Goal: Task Accomplishment & Management: Complete application form

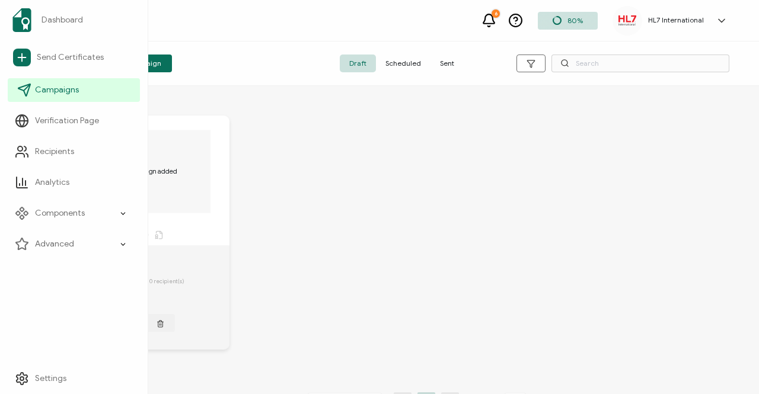
click at [42, 90] on span "Campaigns" at bounding box center [57, 90] width 44 height 12
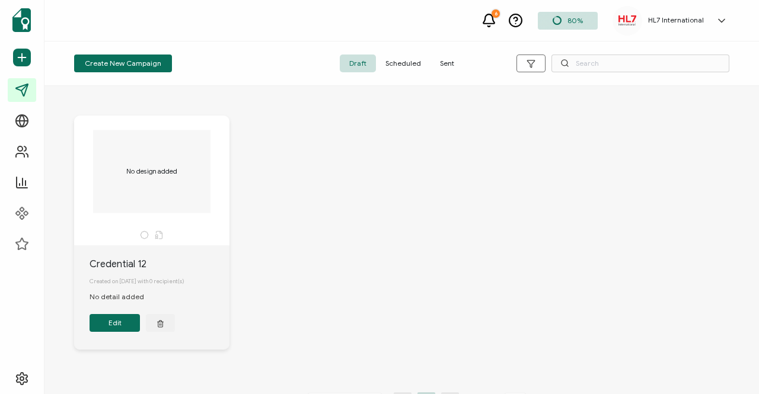
click at [453, 62] on span "Sent" at bounding box center [447, 64] width 33 height 18
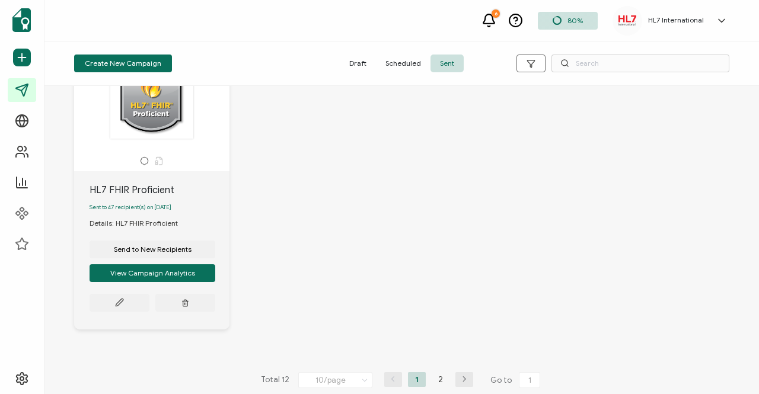
scroll to position [1049, 0]
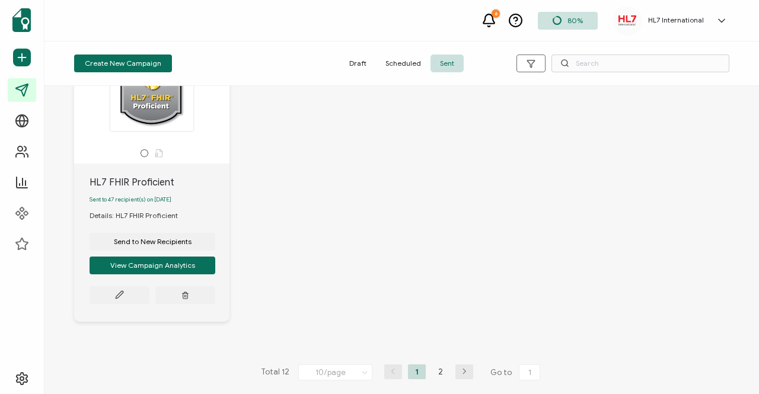
click at [459, 371] on icon "button" at bounding box center [464, 371] width 18 height 7
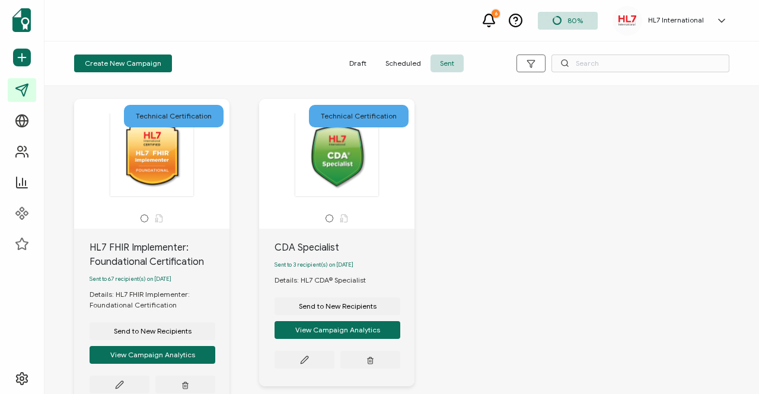
scroll to position [59, 0]
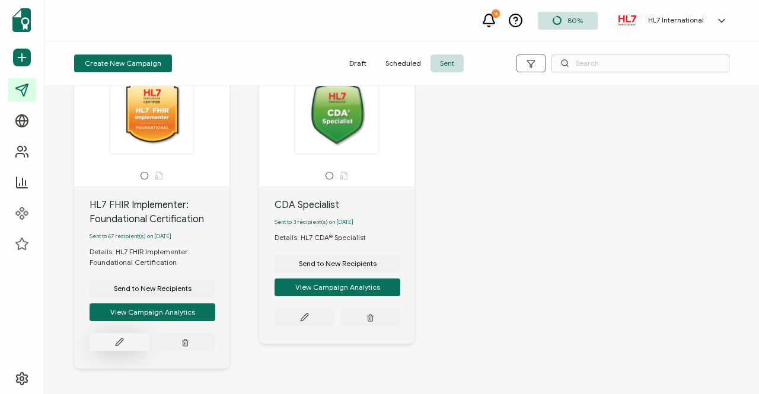
click at [117, 347] on icon at bounding box center [119, 342] width 9 height 9
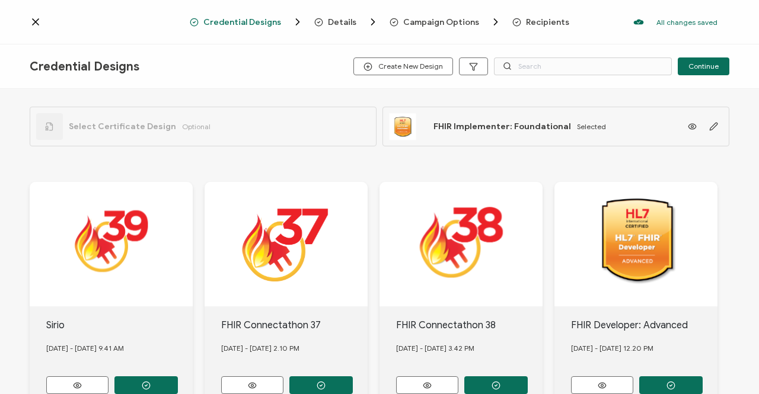
click at [535, 20] on span "Recipients" at bounding box center [547, 22] width 43 height 9
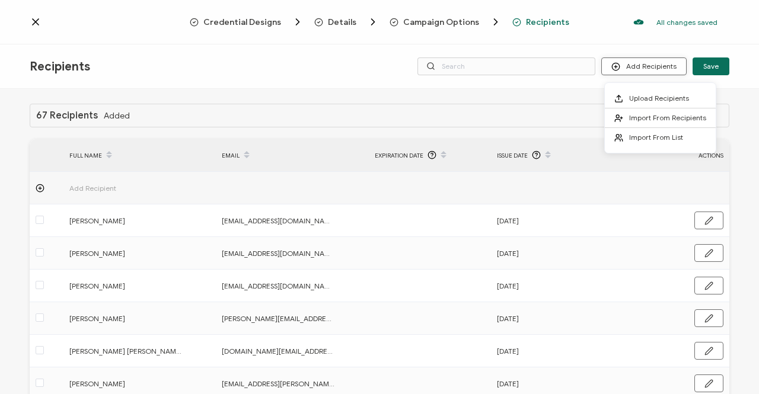
click at [643, 69] on button "Add Recipients" at bounding box center [643, 67] width 85 height 18
click at [643, 101] on span "Upload Recipients" at bounding box center [659, 98] width 60 height 9
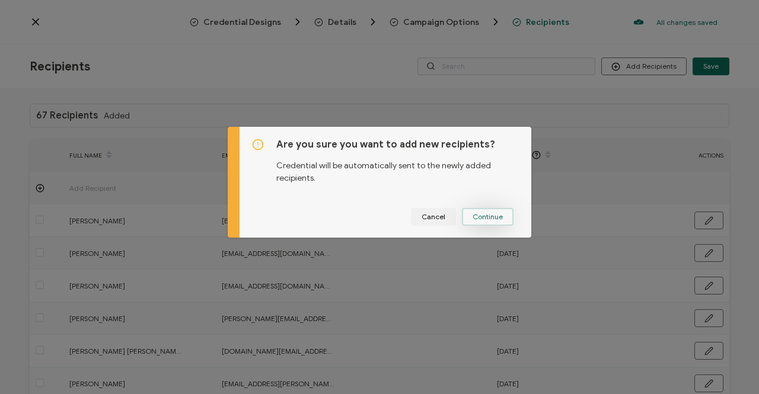
click at [476, 218] on span "Continue" at bounding box center [488, 216] width 30 height 7
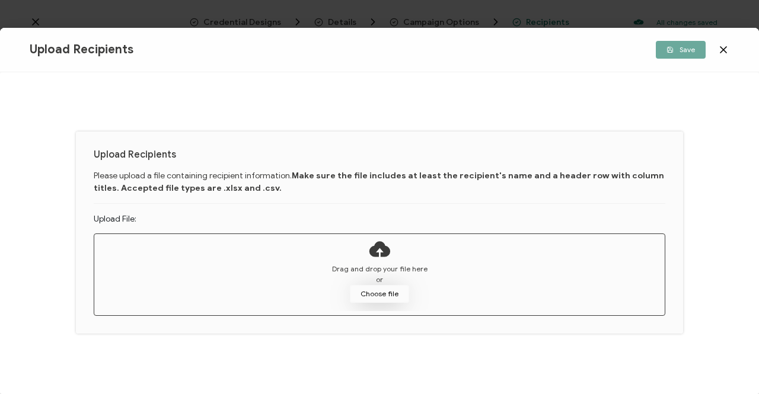
click at [385, 295] on button "Choose file" at bounding box center [379, 294] width 59 height 18
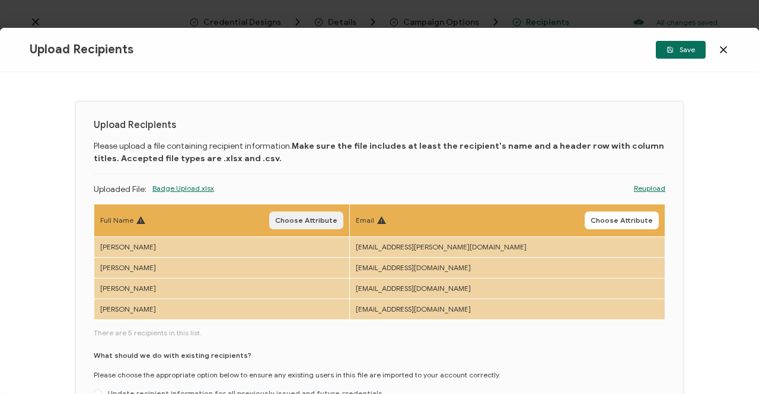
click at [324, 221] on span "Choose Attribute" at bounding box center [306, 220] width 62 height 7
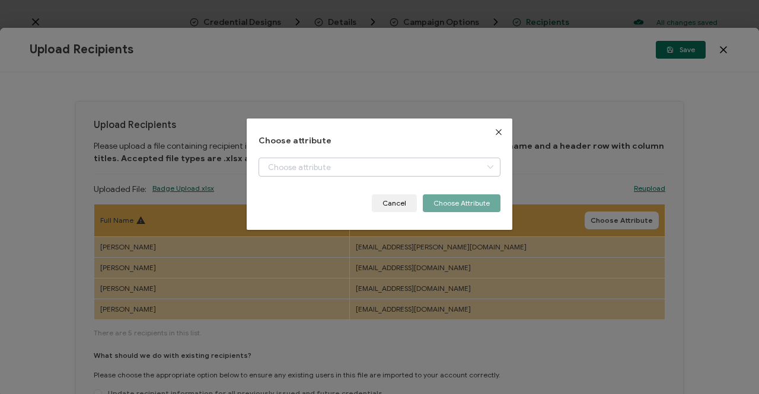
click at [485, 164] on icon "dialog" at bounding box center [490, 167] width 15 height 19
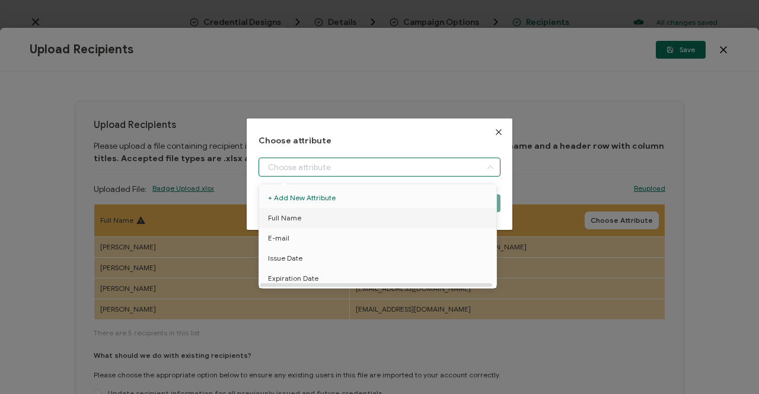
click at [283, 214] on span "Full Name" at bounding box center [284, 218] width 33 height 20
type input "Full Name"
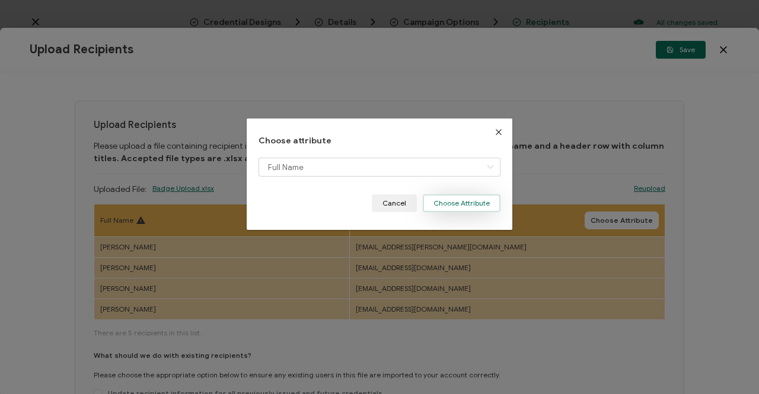
click at [445, 202] on button "Choose Attribute" at bounding box center [462, 204] width 78 height 18
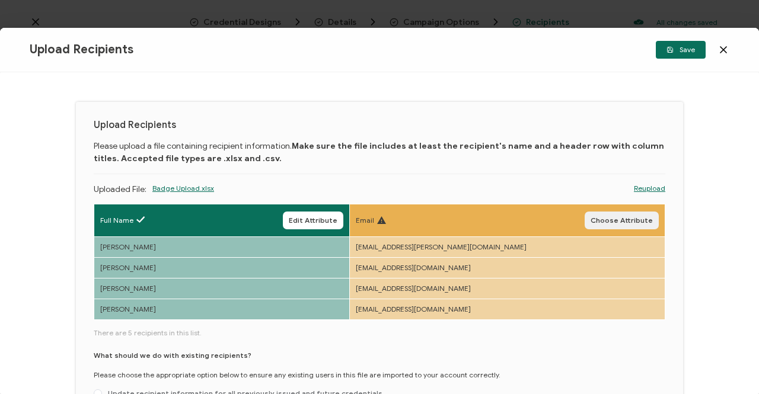
click at [608, 217] on span "Choose Attribute" at bounding box center [622, 220] width 62 height 7
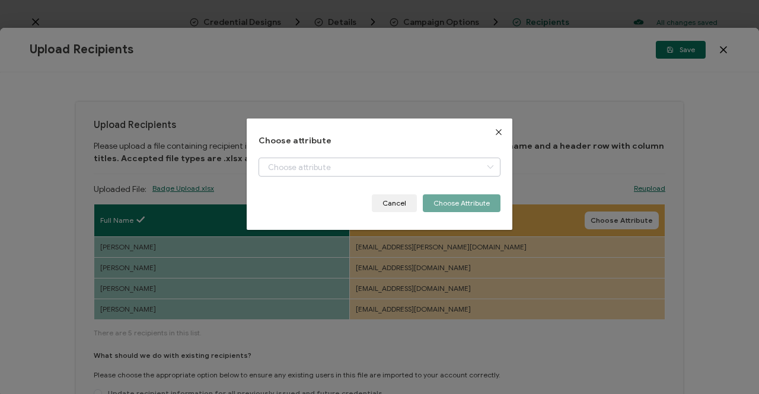
click at [487, 164] on icon "dialog" at bounding box center [490, 167] width 15 height 19
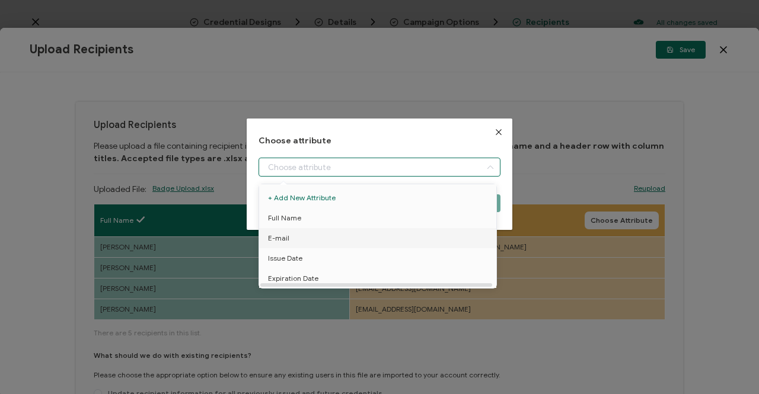
click at [288, 238] on span "E-mail" at bounding box center [278, 238] width 21 height 20
type input "E-mail"
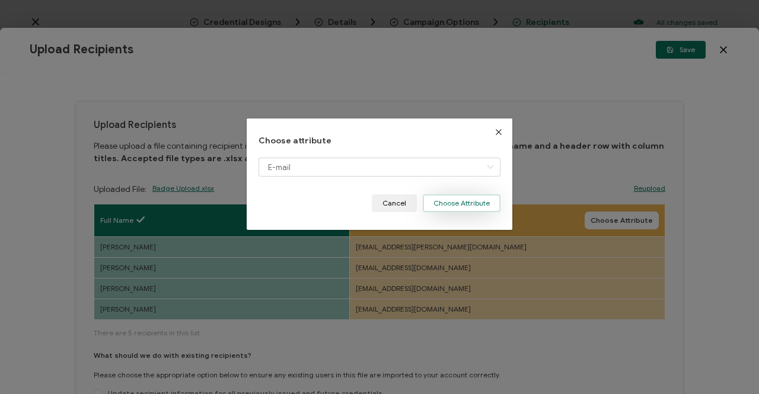
click at [438, 203] on button "Choose Attribute" at bounding box center [462, 204] width 78 height 18
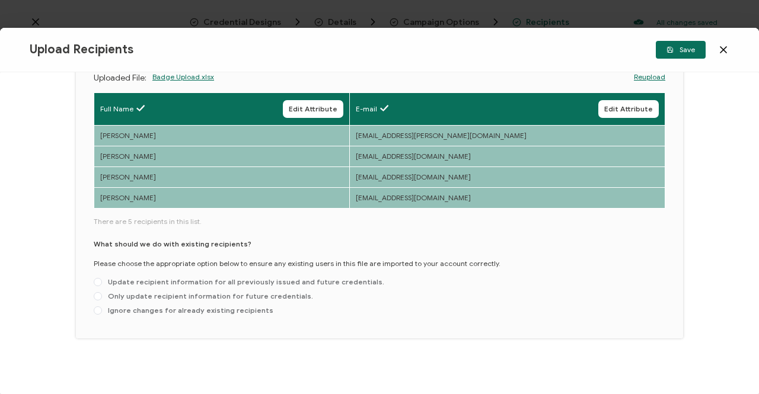
scroll to position [114, 0]
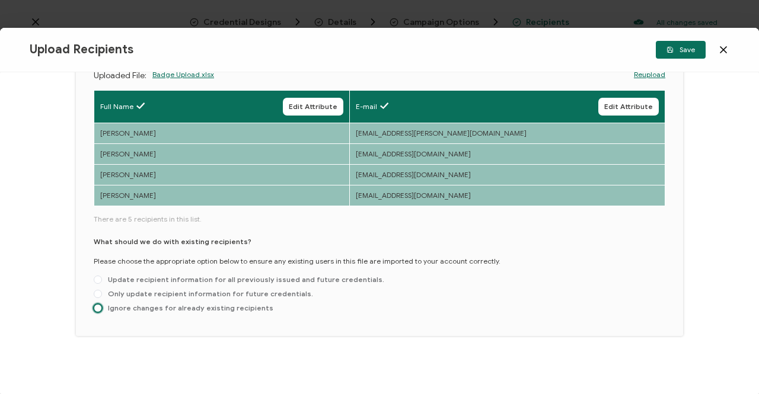
click at [96, 307] on span at bounding box center [98, 308] width 8 height 8
click at [96, 307] on input "Ignore changes for already existing recipients" at bounding box center [98, 308] width 8 height 9
radio input "true"
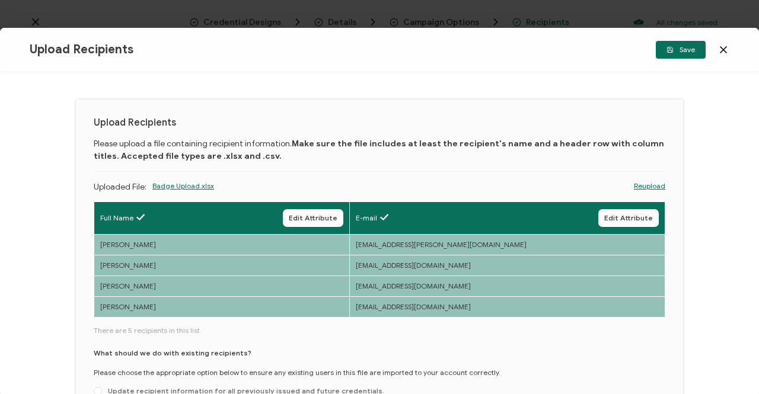
scroll to position [0, 0]
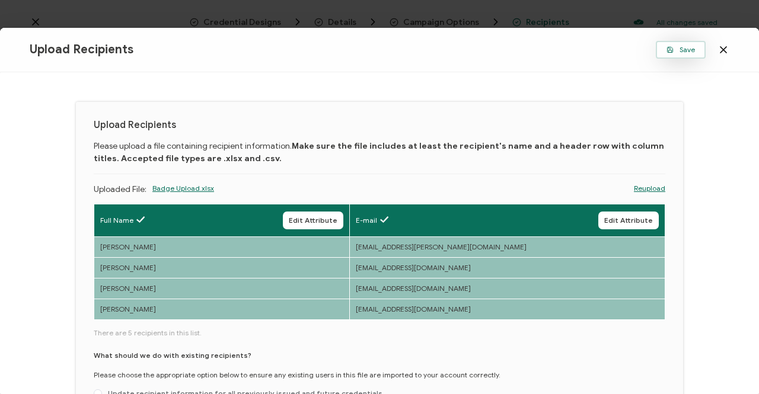
click at [681, 49] on span "Save" at bounding box center [681, 49] width 28 height 7
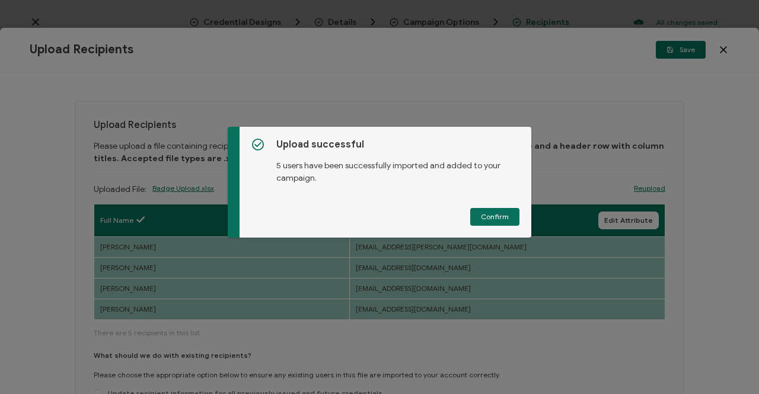
click at [488, 215] on span "Confirm" at bounding box center [495, 216] width 28 height 7
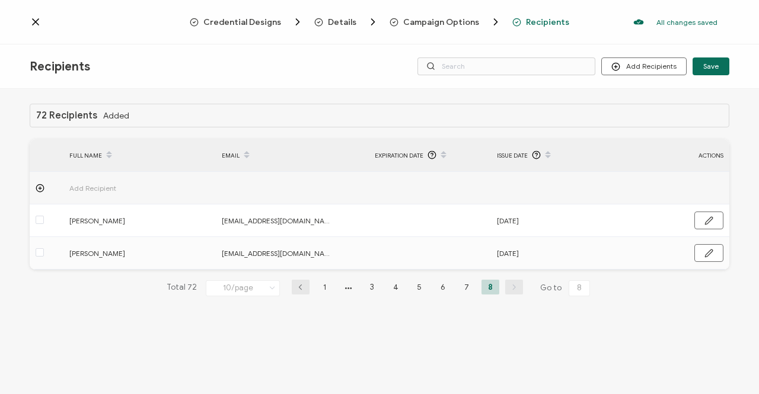
click at [244, 21] on span "Credential Designs" at bounding box center [242, 22] width 78 height 9
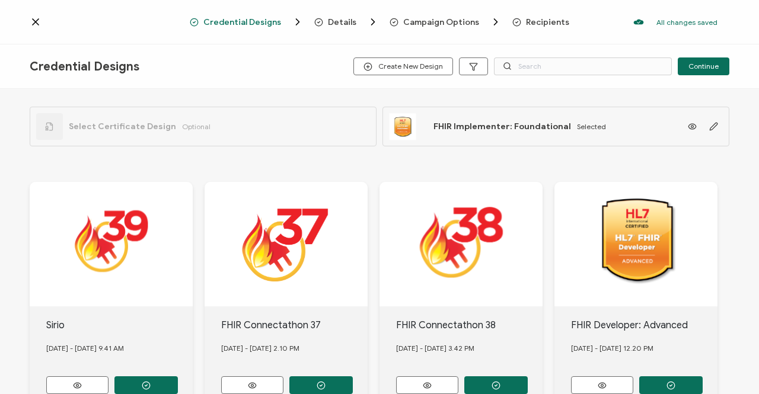
click at [34, 21] on icon at bounding box center [36, 22] width 6 height 6
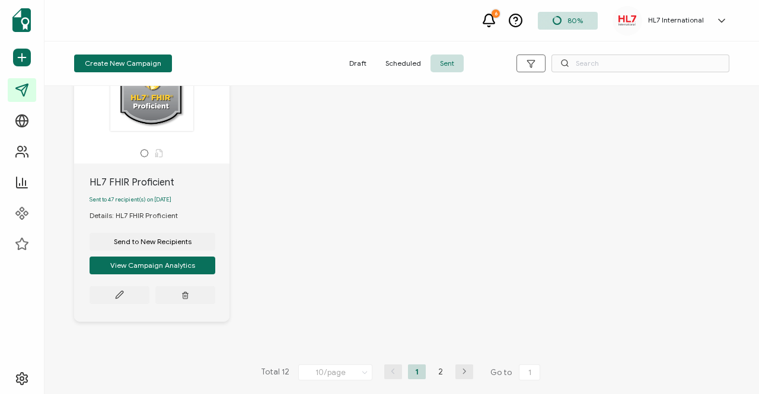
scroll to position [1049, 0]
click at [457, 370] on icon "button" at bounding box center [464, 371] width 18 height 7
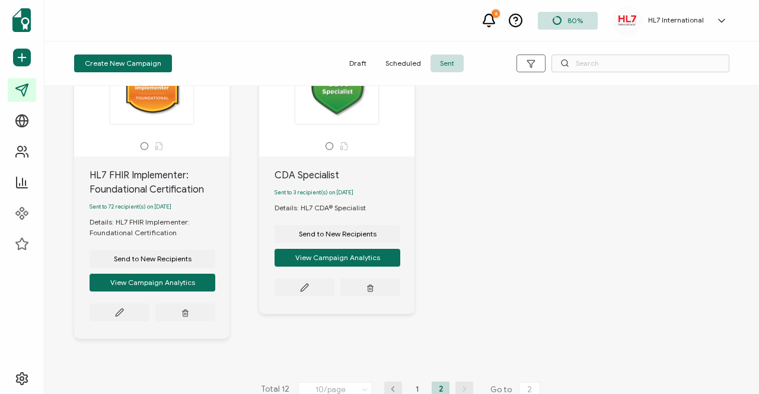
scroll to position [110, 0]
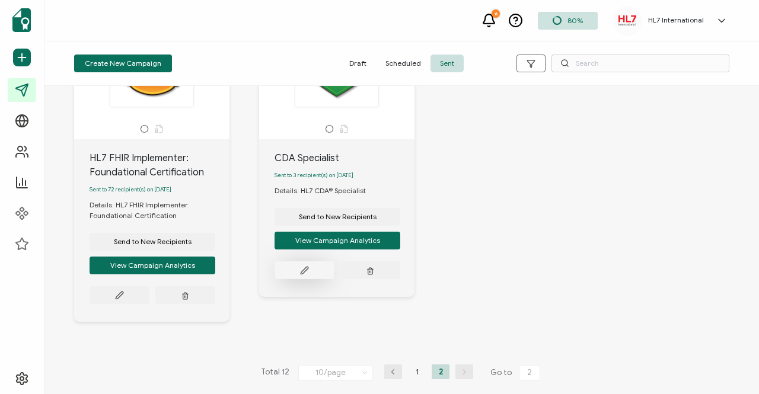
click at [149, 286] on button at bounding box center [120, 295] width 60 height 18
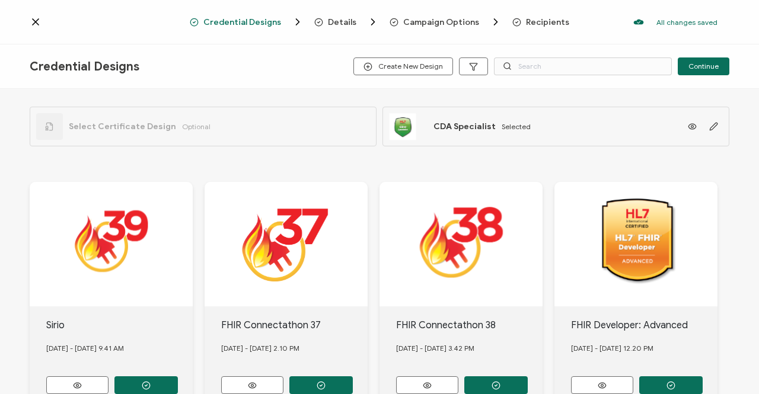
click at [534, 23] on span "Recipients" at bounding box center [547, 22] width 43 height 9
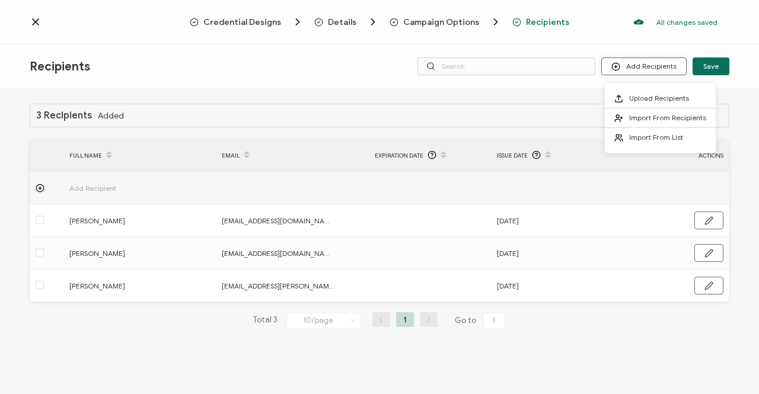
click at [654, 69] on button "Add Recipients" at bounding box center [643, 67] width 85 height 18
click at [652, 97] on span "Upload Recipients" at bounding box center [659, 98] width 60 height 9
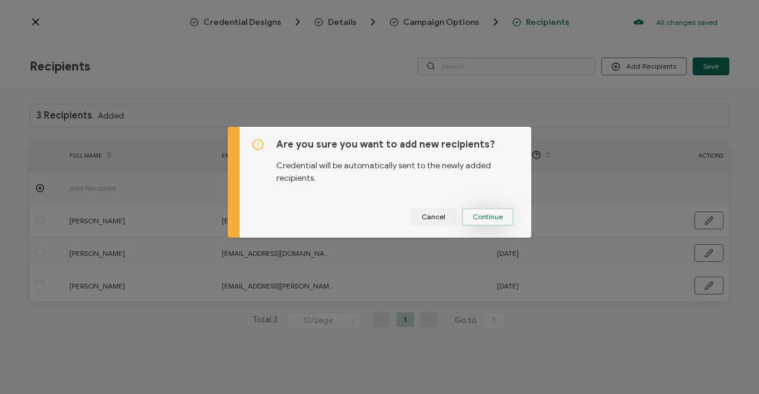
click at [473, 220] on span "Continue" at bounding box center [488, 216] width 30 height 7
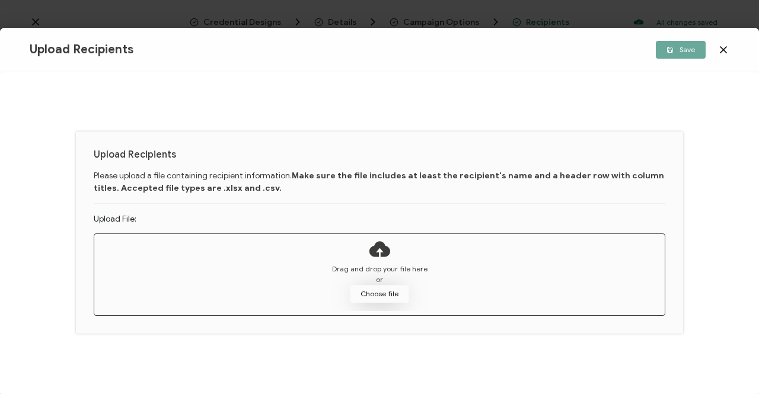
click at [385, 295] on button "Choose file" at bounding box center [379, 294] width 59 height 18
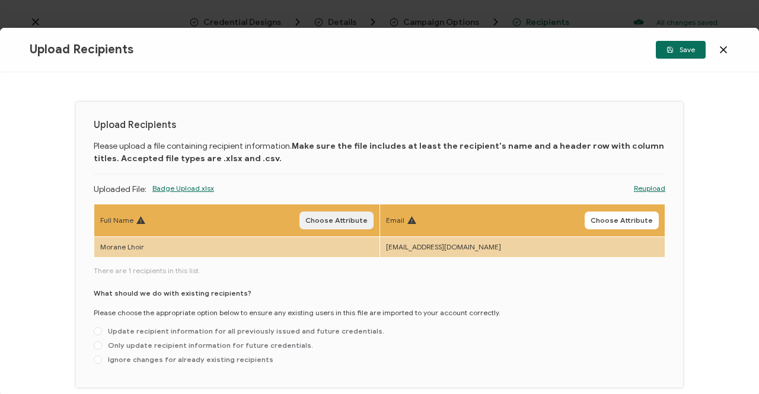
click at [326, 221] on span "Choose Attribute" at bounding box center [336, 220] width 62 height 7
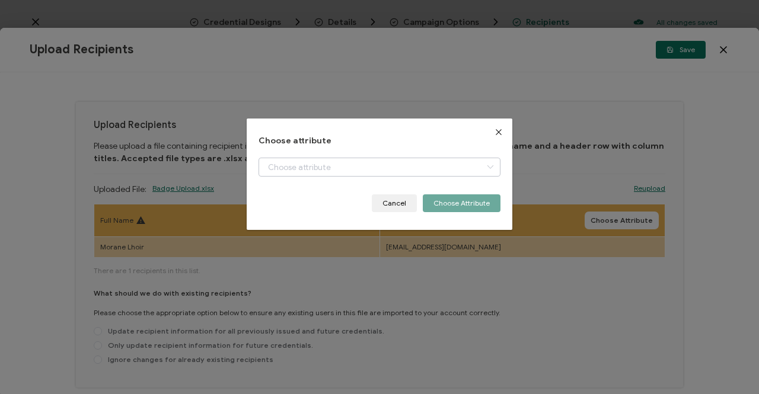
click at [487, 167] on icon "dialog" at bounding box center [490, 167] width 15 height 19
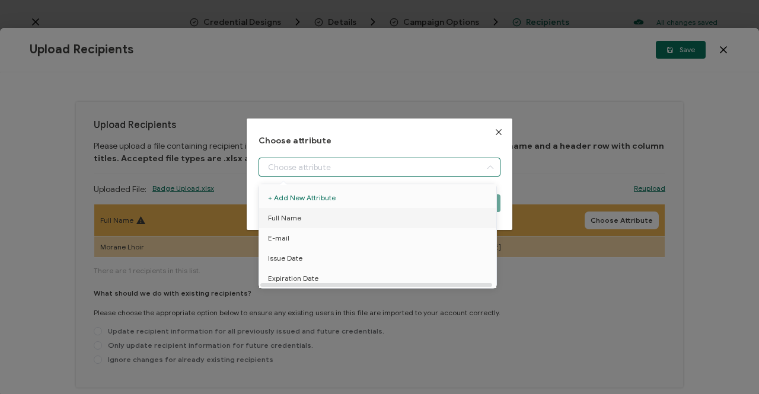
click at [304, 218] on li "Full Name" at bounding box center [379, 218] width 247 height 20
type input "Full Name"
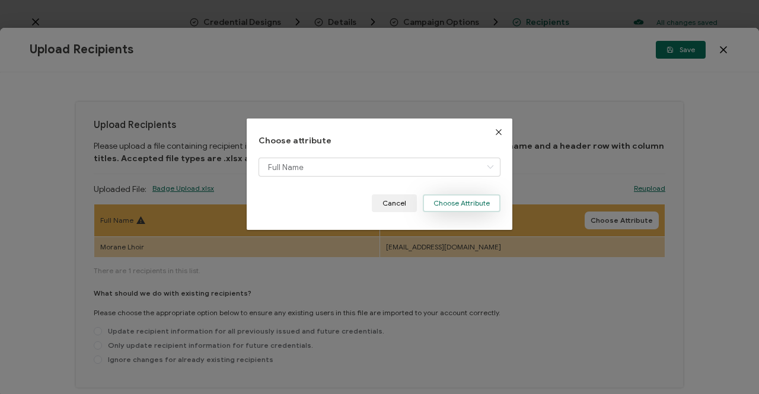
click at [445, 205] on button "Choose Attribute" at bounding box center [462, 204] width 78 height 18
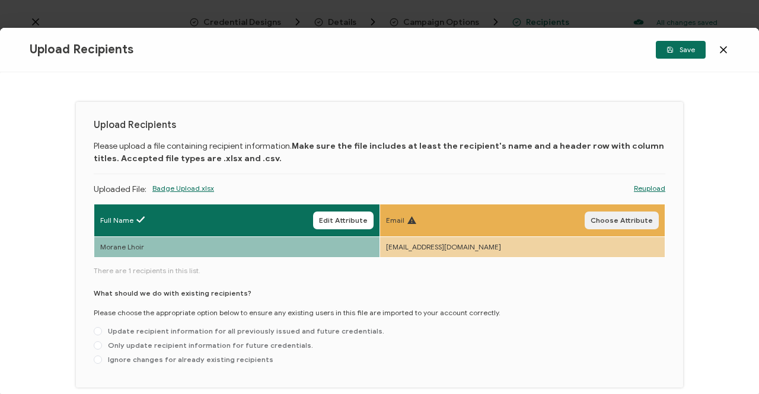
click at [609, 219] on span "Choose Attribute" at bounding box center [622, 220] width 62 height 7
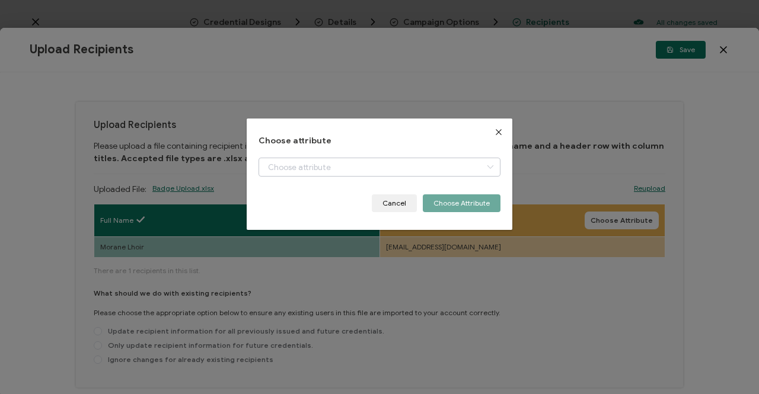
click at [486, 164] on icon "dialog" at bounding box center [490, 167] width 15 height 19
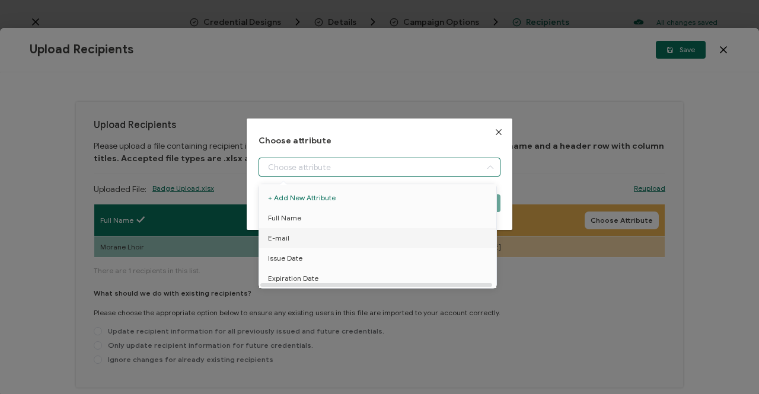
click at [288, 237] on li "E-mail" at bounding box center [379, 238] width 247 height 20
type input "E-mail"
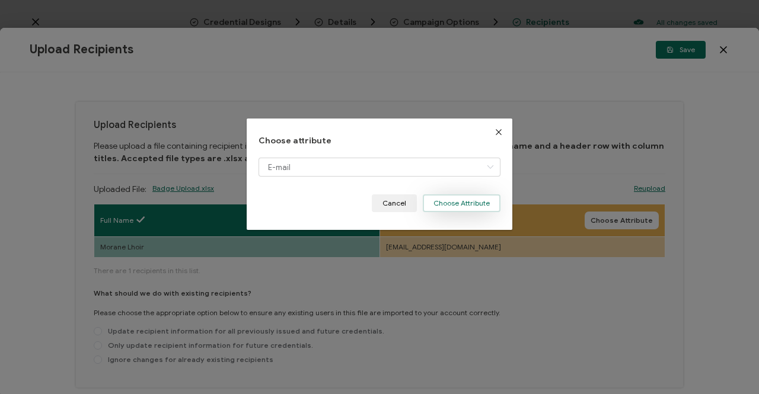
click at [454, 205] on button "Choose Attribute" at bounding box center [462, 204] width 78 height 18
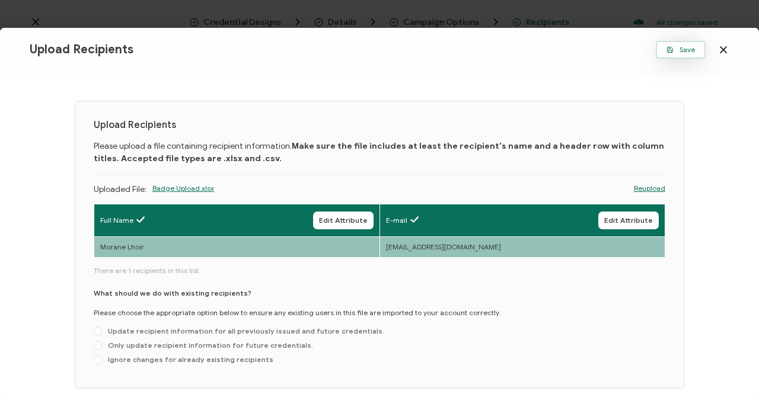
click at [680, 48] on span "Save" at bounding box center [681, 49] width 28 height 7
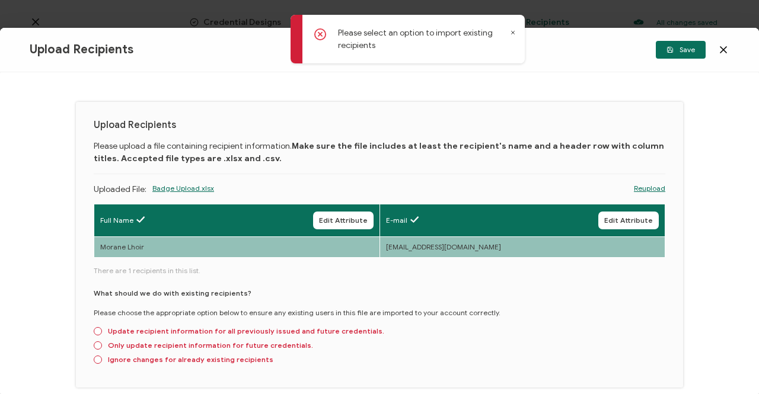
click at [511, 31] on icon at bounding box center [513, 33] width 6 height 6
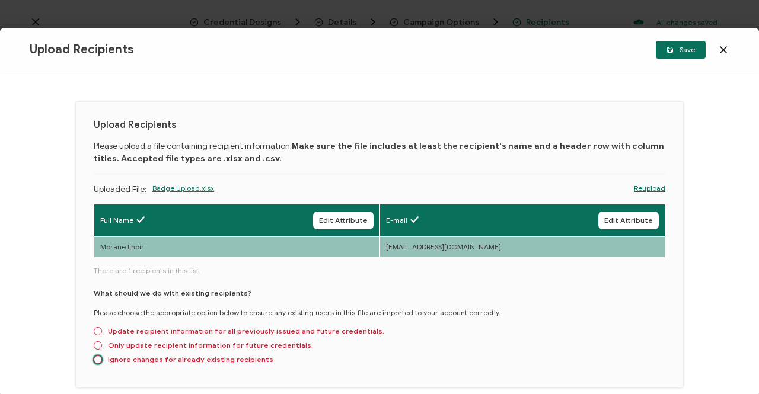
click at [97, 356] on span at bounding box center [98, 360] width 8 height 8
click at [97, 356] on input "Ignore changes for already existing recipients" at bounding box center [98, 360] width 8 height 9
radio input "true"
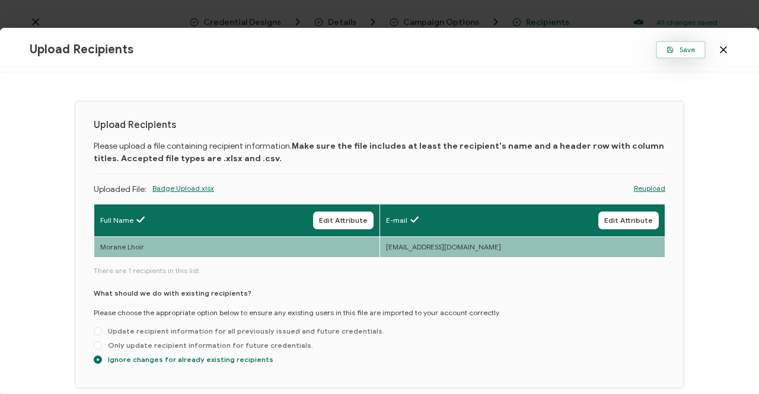
click at [683, 48] on span "Save" at bounding box center [681, 49] width 28 height 7
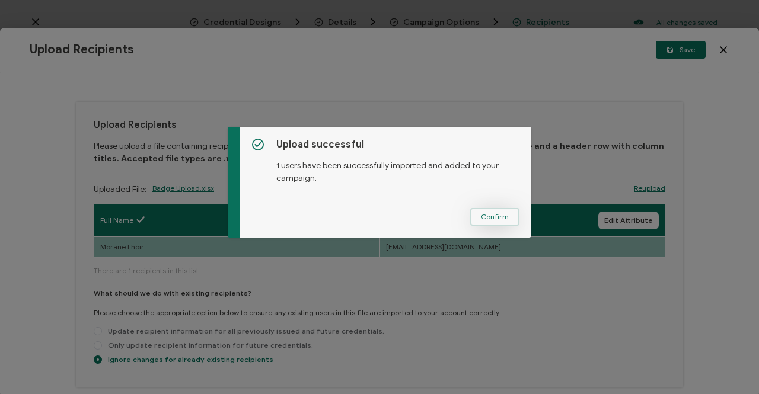
click at [493, 219] on span "Confirm" at bounding box center [495, 216] width 28 height 7
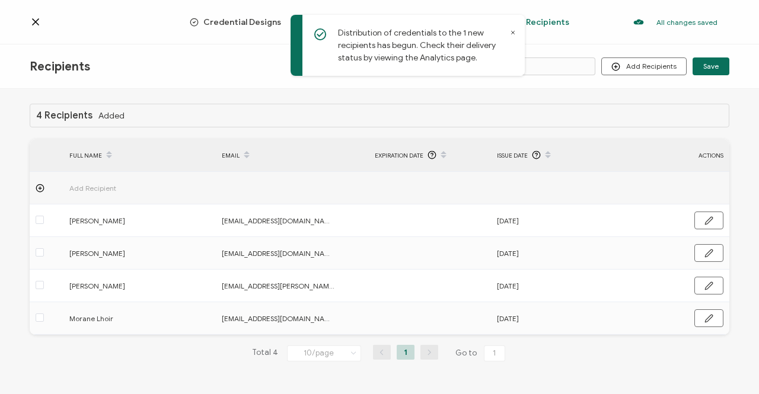
click at [579, 351] on div "Total 4 10/page 10/page 20/page 50/page 100/page 1 Go to 1" at bounding box center [380, 353] width 700 height 19
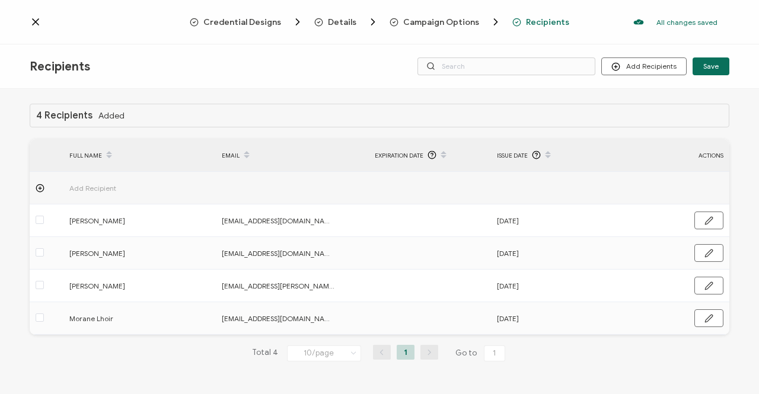
click at [33, 21] on icon at bounding box center [36, 22] width 12 height 12
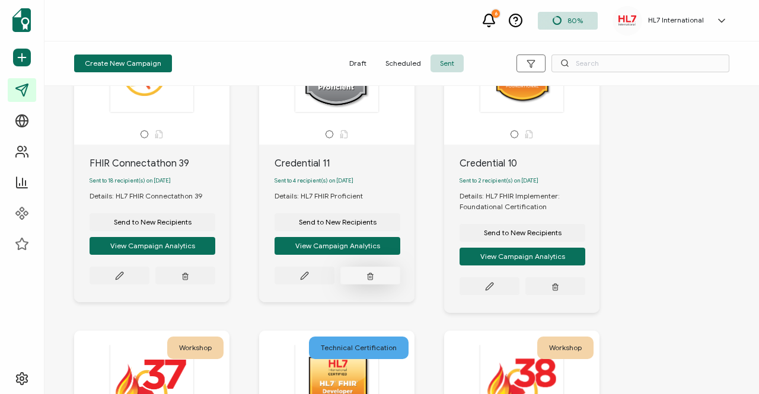
scroll to position [119, 0]
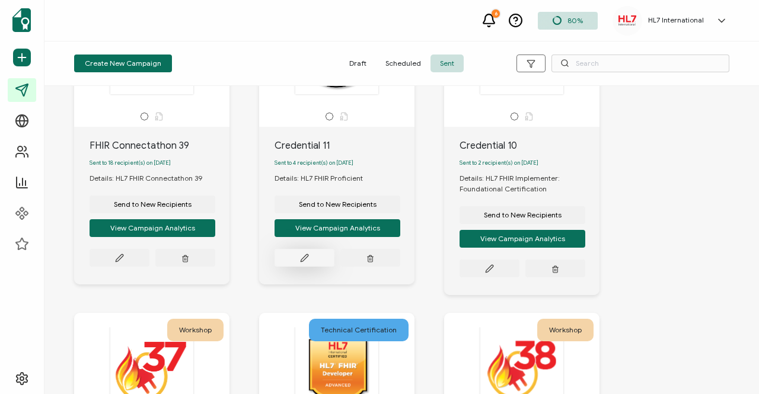
click at [124, 262] on icon at bounding box center [119, 258] width 9 height 9
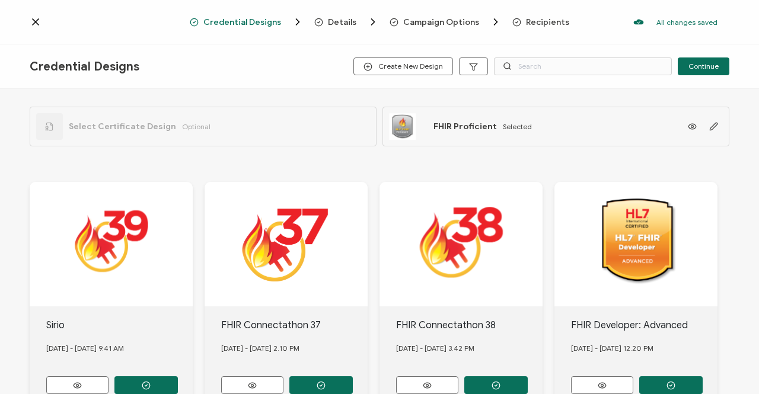
click at [537, 23] on span "Recipients" at bounding box center [547, 22] width 43 height 9
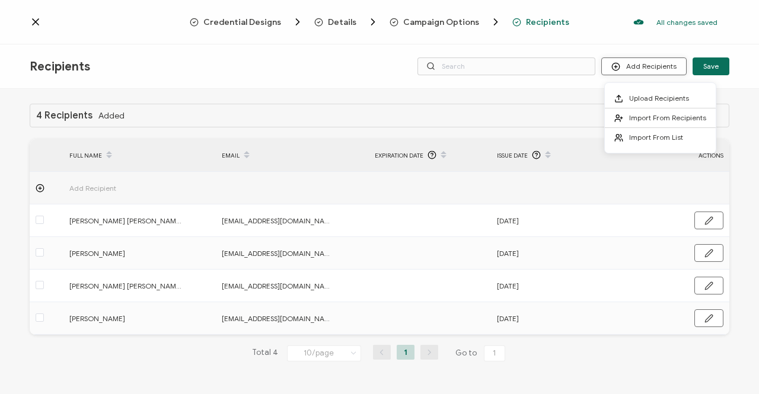
click at [653, 65] on button "Add Recipients" at bounding box center [643, 67] width 85 height 18
click at [638, 97] on span "Upload Recipients" at bounding box center [659, 98] width 60 height 9
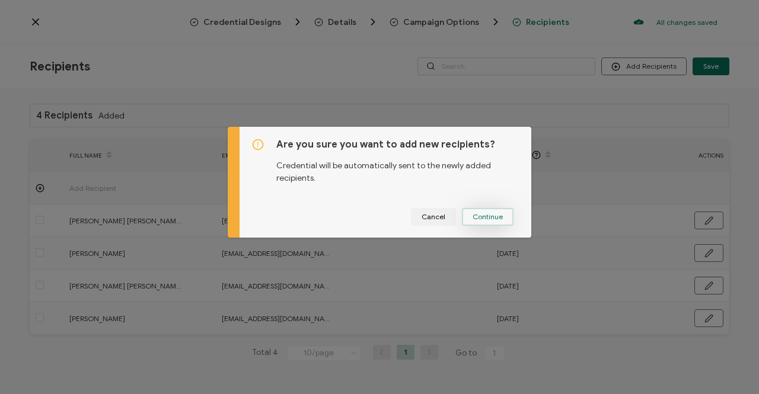
click at [482, 218] on span "Continue" at bounding box center [488, 216] width 30 height 7
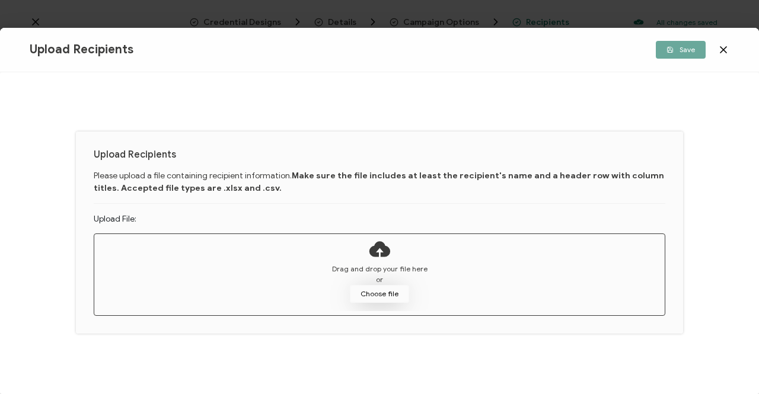
click at [375, 296] on button "Choose file" at bounding box center [379, 294] width 59 height 18
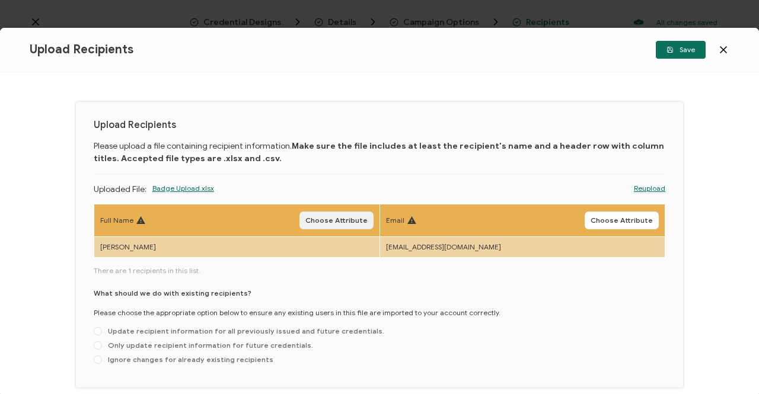
click at [334, 219] on span "Choose Attribute" at bounding box center [336, 220] width 62 height 7
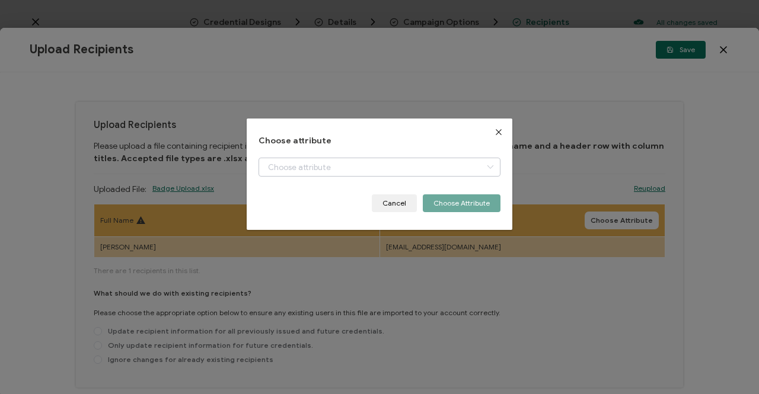
click at [485, 164] on icon "dialog" at bounding box center [490, 167] width 15 height 19
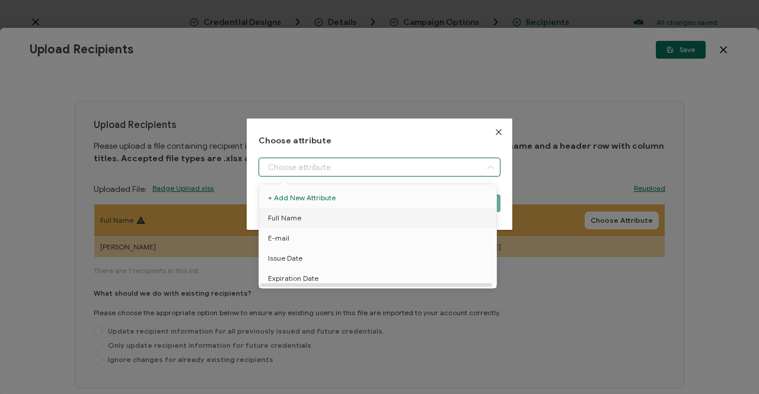
click at [285, 220] on span "Full Name" at bounding box center [284, 218] width 33 height 20
type input "Full Name"
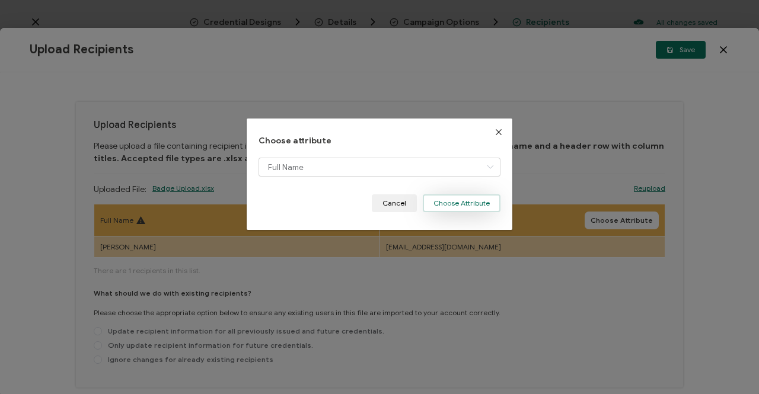
click at [463, 206] on button "Choose Attribute" at bounding box center [462, 204] width 78 height 18
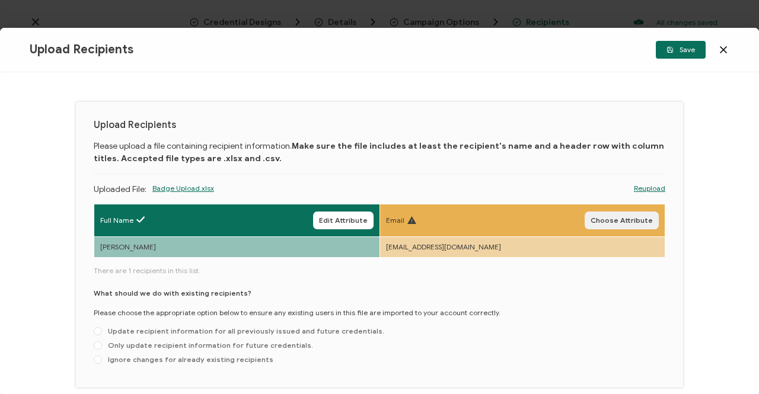
click at [623, 220] on span "Choose Attribute" at bounding box center [622, 220] width 62 height 7
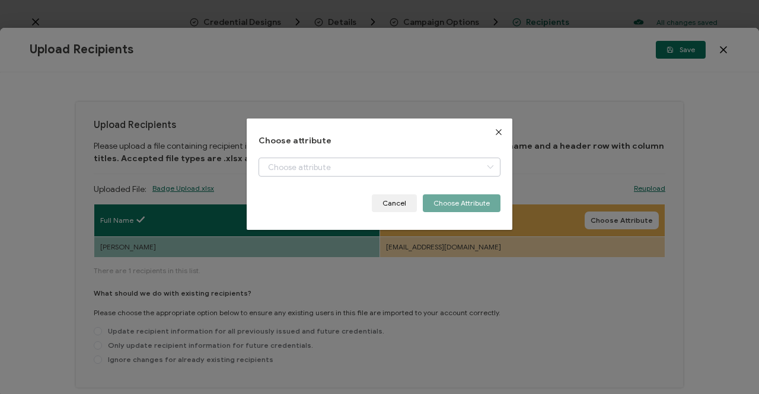
click at [487, 165] on icon "dialog" at bounding box center [490, 167] width 15 height 19
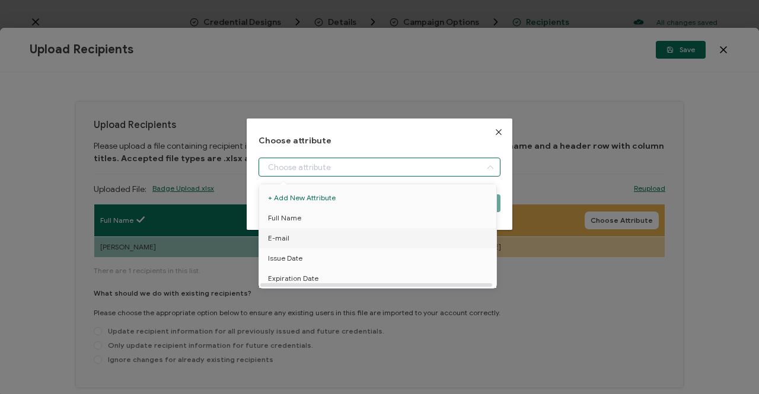
click at [284, 236] on span "E-mail" at bounding box center [278, 238] width 21 height 20
type input "E-mail"
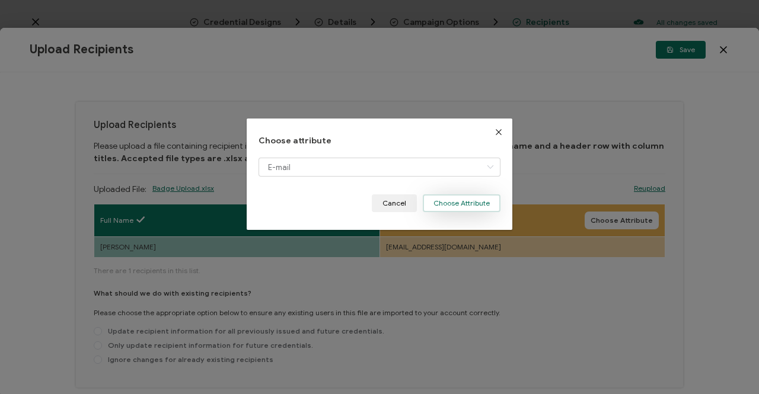
click at [459, 207] on button "Choose Attribute" at bounding box center [462, 204] width 78 height 18
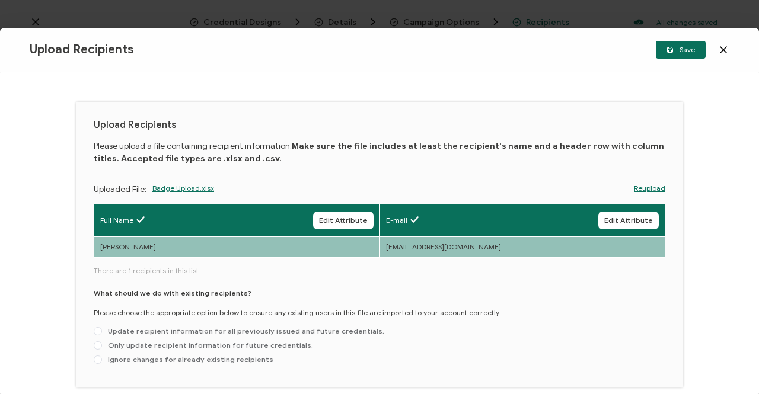
scroll to position [52, 0]
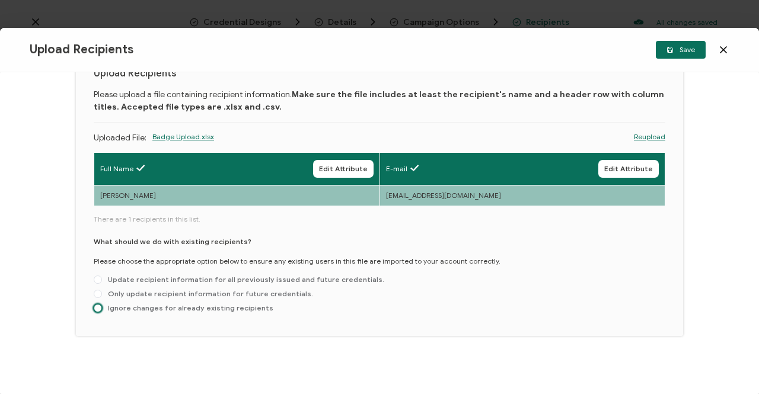
click at [98, 307] on span at bounding box center [98, 308] width 8 height 8
click at [98, 307] on input "Ignore changes for already existing recipients" at bounding box center [98, 308] width 8 height 9
radio input "true"
click at [684, 50] on span "Save" at bounding box center [681, 49] width 28 height 7
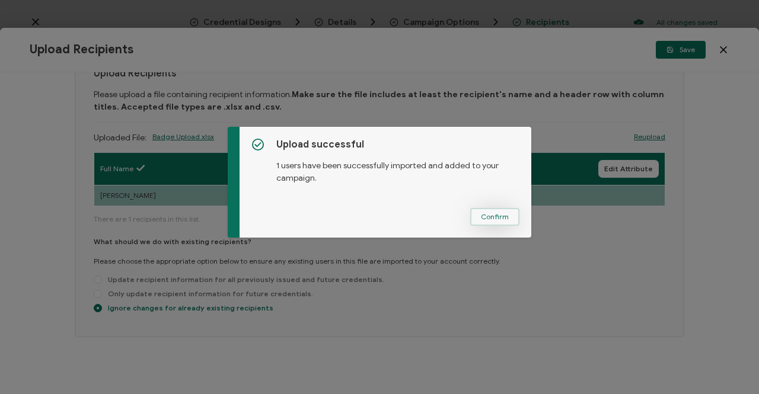
click at [480, 222] on button "Confirm" at bounding box center [494, 217] width 49 height 18
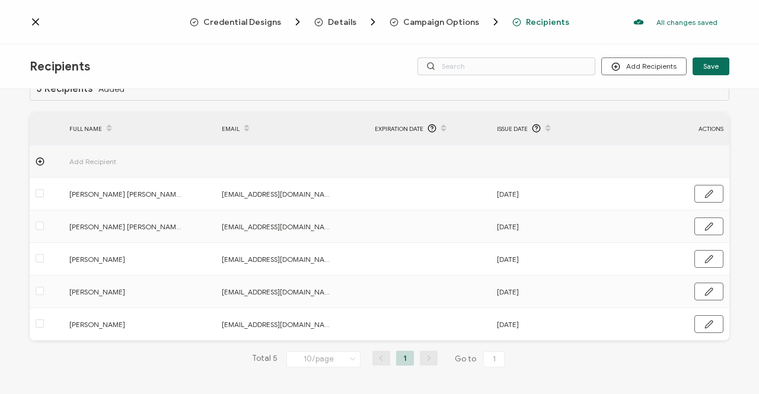
scroll to position [0, 0]
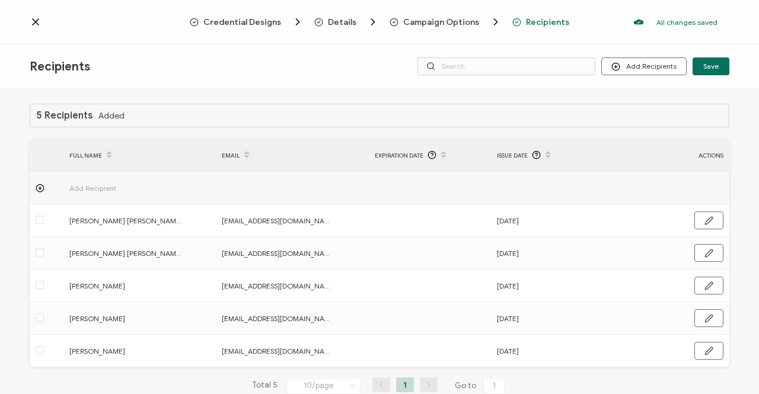
click at [34, 20] on icon at bounding box center [36, 22] width 12 height 12
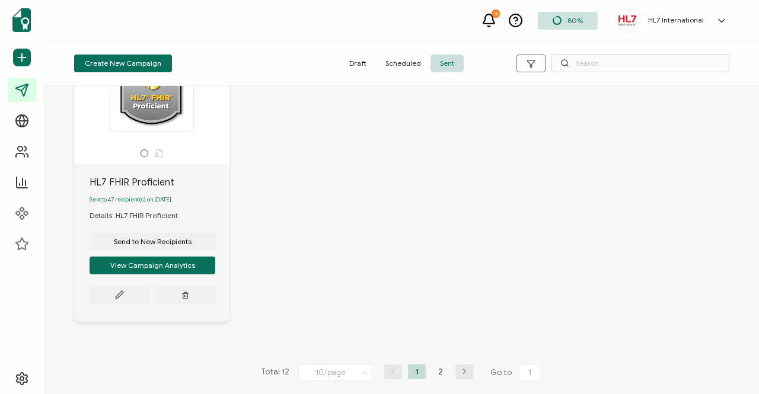
scroll to position [1049, 0]
click at [463, 372] on icon "button" at bounding box center [464, 371] width 18 height 7
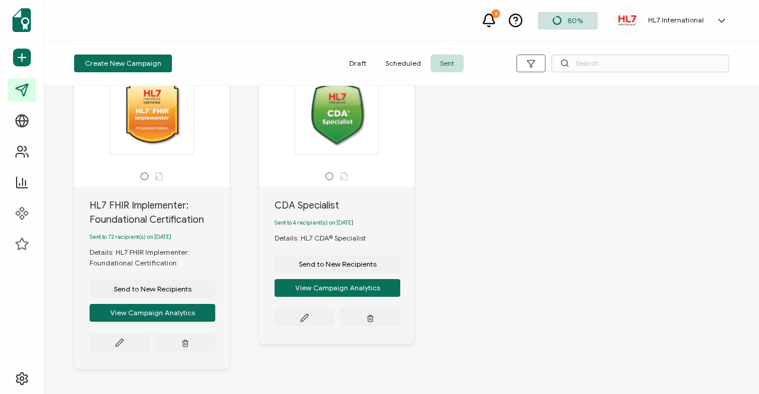
scroll to position [59, 0]
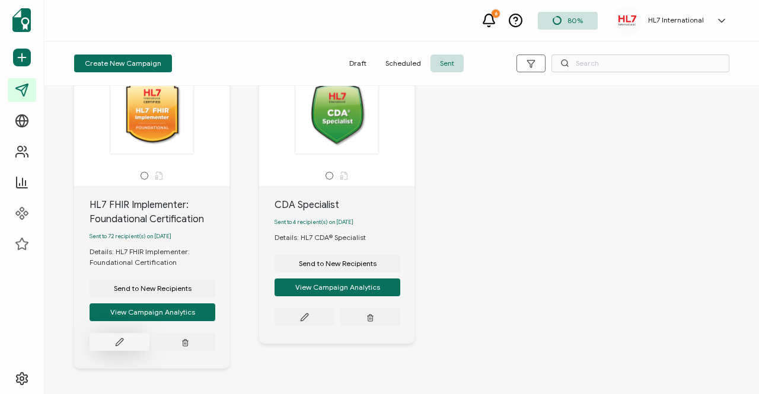
click at [115, 346] on icon at bounding box center [119, 342] width 9 height 9
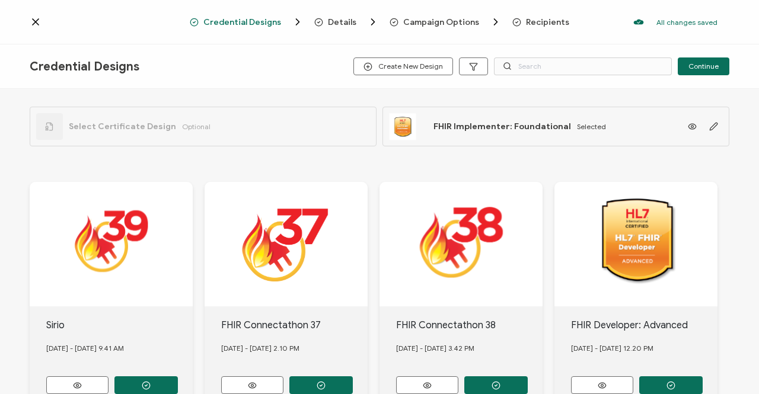
click at [546, 24] on span "Recipients" at bounding box center [547, 22] width 43 height 9
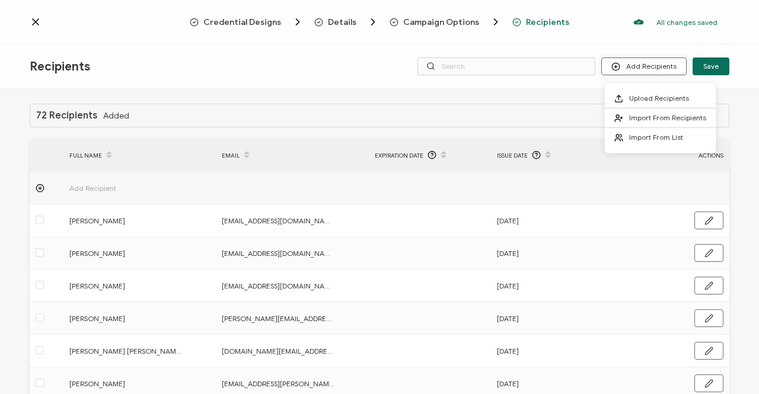
click at [643, 69] on button "Add Recipients" at bounding box center [643, 67] width 85 height 18
click at [644, 98] on span "Upload Recipients" at bounding box center [659, 98] width 60 height 9
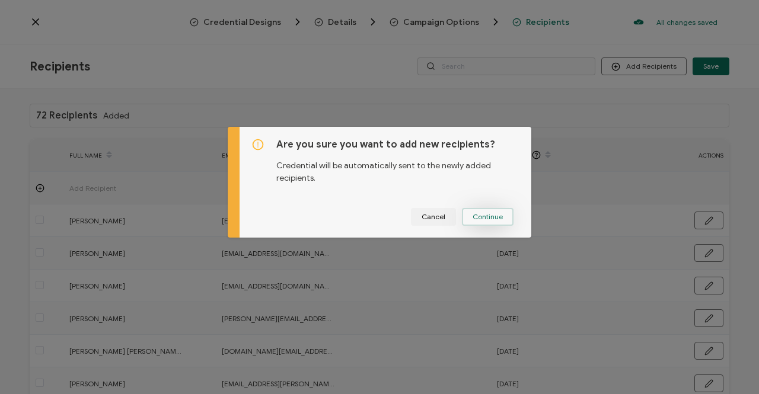
click at [480, 214] on span "Continue" at bounding box center [488, 216] width 30 height 7
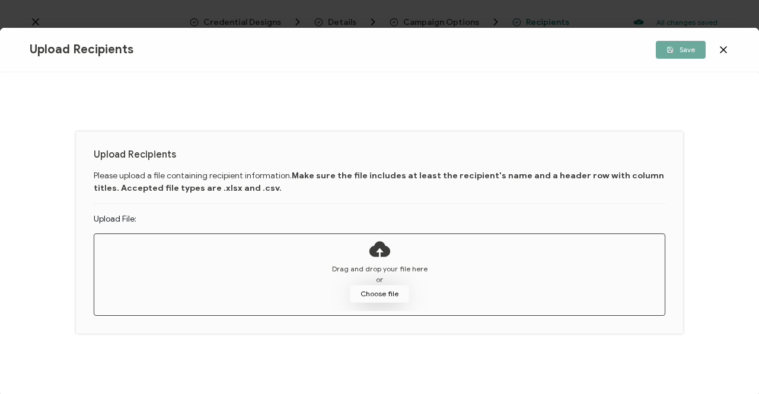
click at [370, 295] on button "Choose file" at bounding box center [379, 294] width 59 height 18
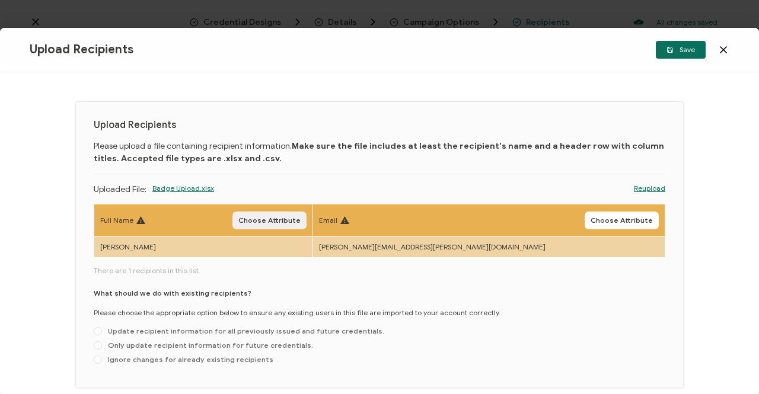
click at [307, 214] on button "Choose Attribute" at bounding box center [269, 221] width 74 height 18
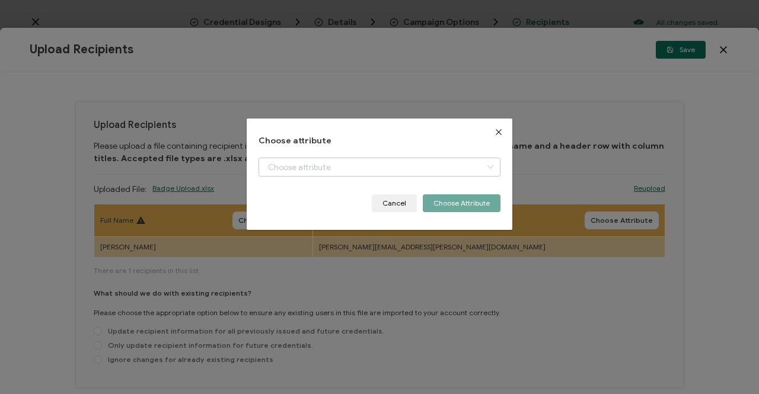
click at [486, 167] on icon "dialog" at bounding box center [490, 167] width 15 height 19
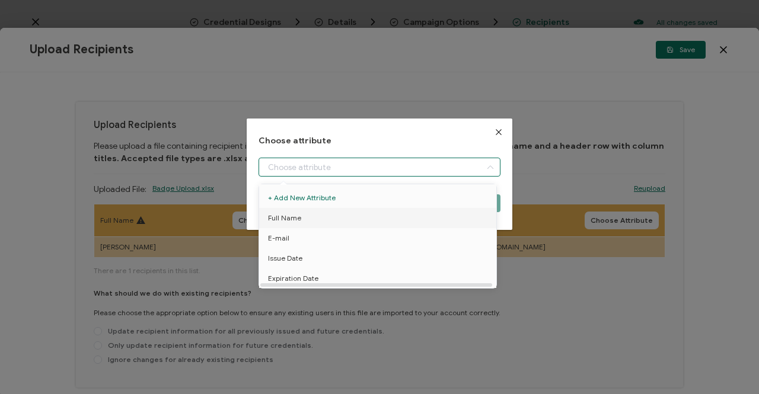
click at [273, 218] on span "Full Name" at bounding box center [284, 218] width 33 height 20
type input "Full Name"
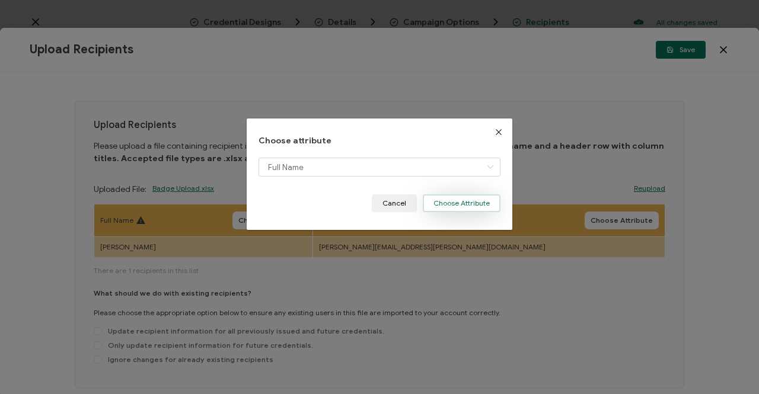
click at [460, 203] on button "Choose Attribute" at bounding box center [462, 204] width 78 height 18
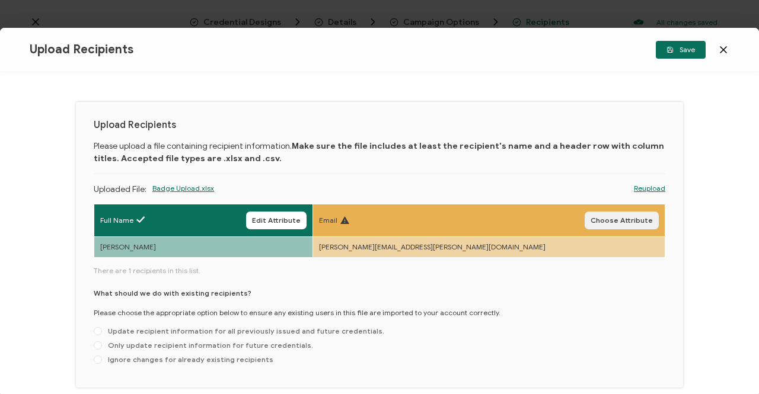
click at [640, 217] on span "Choose Attribute" at bounding box center [622, 220] width 62 height 7
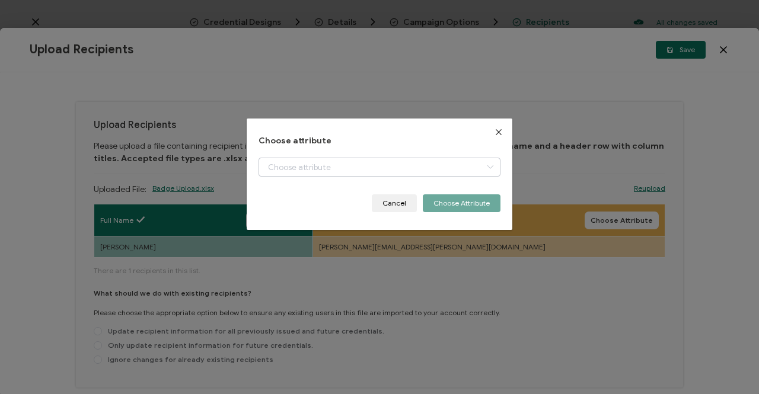
click at [486, 165] on icon "dialog" at bounding box center [490, 167] width 15 height 19
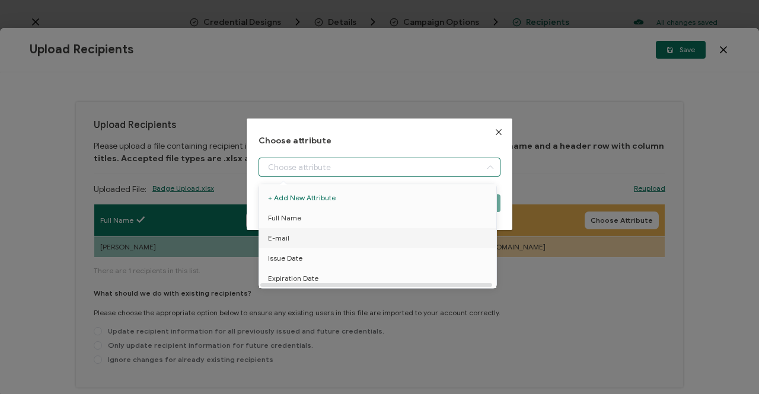
click at [276, 238] on span "E-mail" at bounding box center [278, 238] width 21 height 20
type input "E-mail"
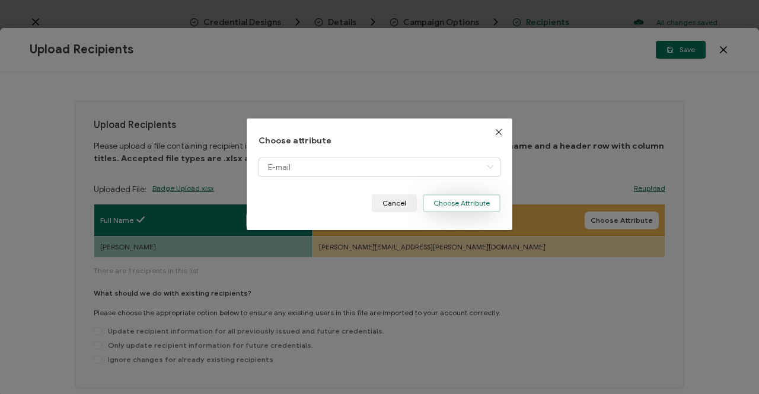
click at [457, 205] on button "Choose Attribute" at bounding box center [462, 204] width 78 height 18
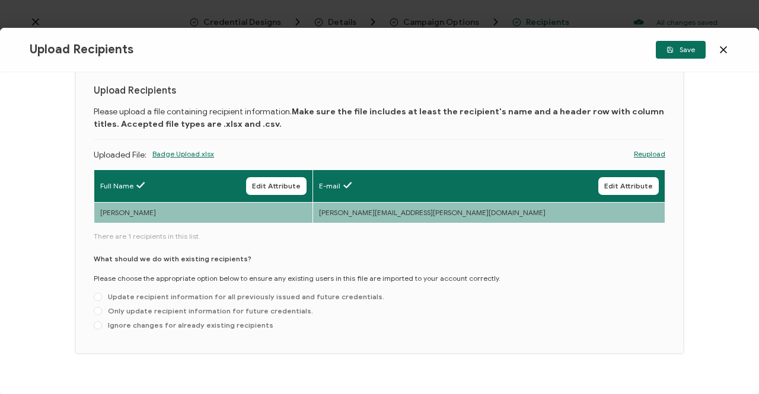
scroll to position [52, 0]
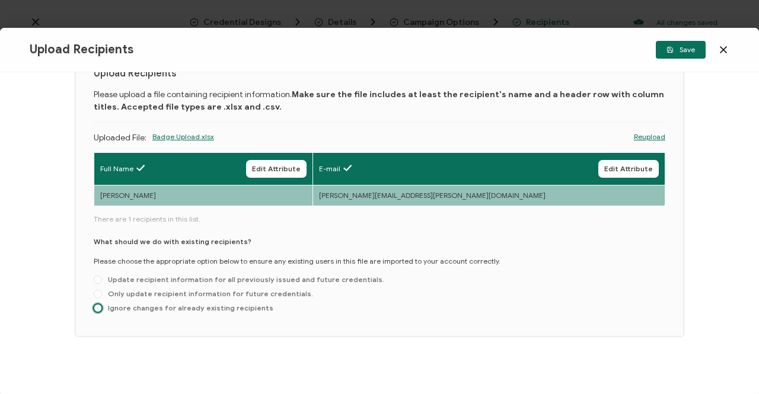
click at [100, 305] on span at bounding box center [98, 308] width 8 height 8
click at [100, 305] on input "Ignore changes for already existing recipients" at bounding box center [98, 308] width 8 height 9
radio input "true"
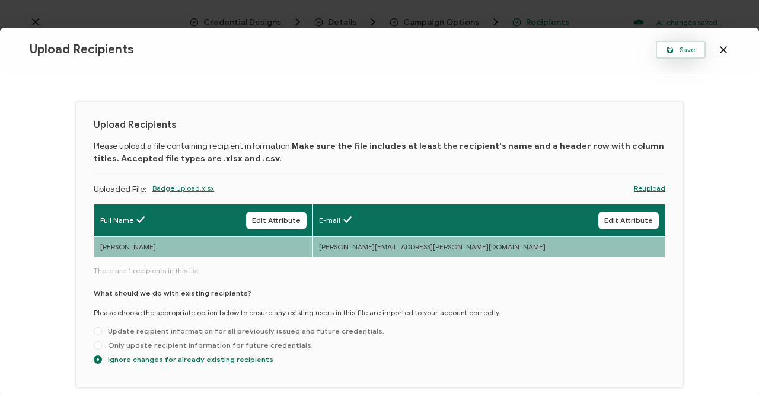
click at [677, 51] on span "Save" at bounding box center [681, 49] width 28 height 7
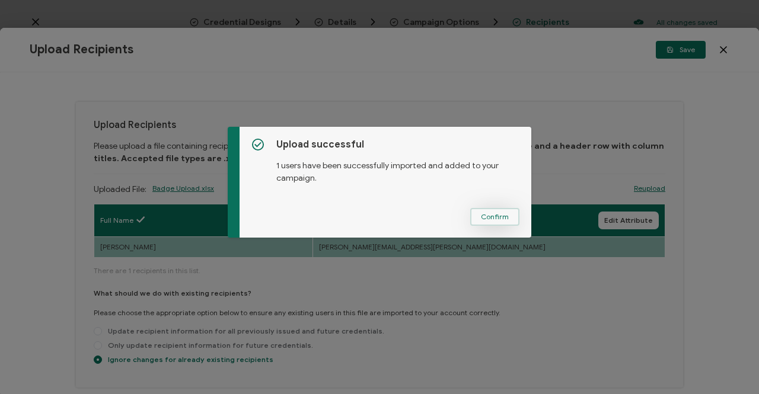
click at [491, 219] on span "Confirm" at bounding box center [495, 216] width 28 height 7
